Goal: Navigation & Orientation: Find specific page/section

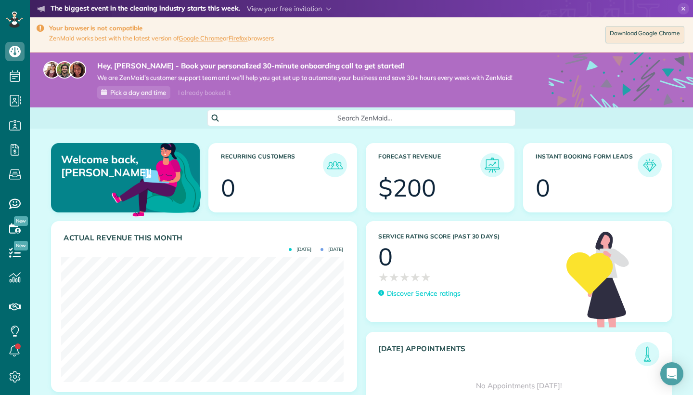
scroll to position [395, 30]
click at [637, 36] on link "Download Google Chrome" at bounding box center [645, 34] width 79 height 17
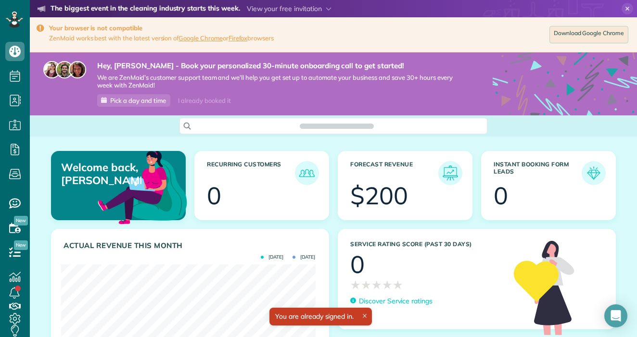
scroll to position [113, 254]
click at [622, 9] on icon at bounding box center [628, 9] width 12 height 12
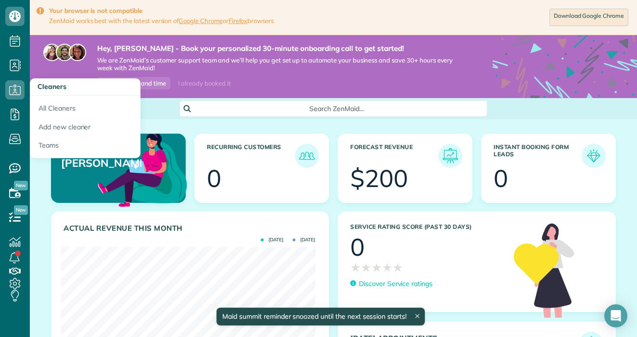
scroll to position [35, 0]
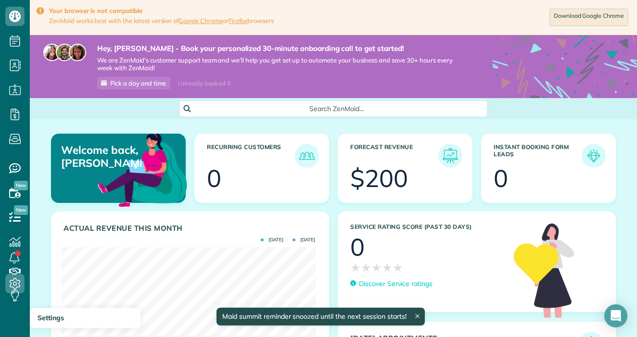
click at [21, 282] on icon at bounding box center [14, 283] width 19 height 19
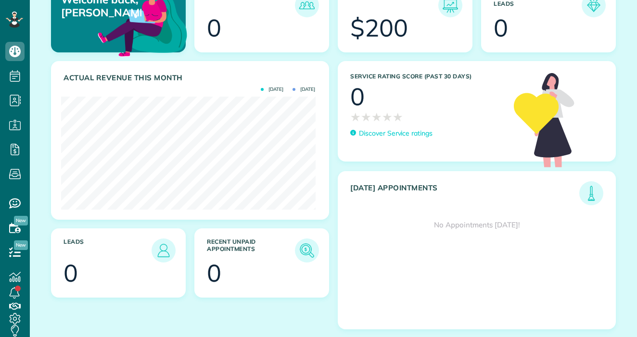
scroll to position [113, 254]
